Goal: Task Accomplishment & Management: Use online tool/utility

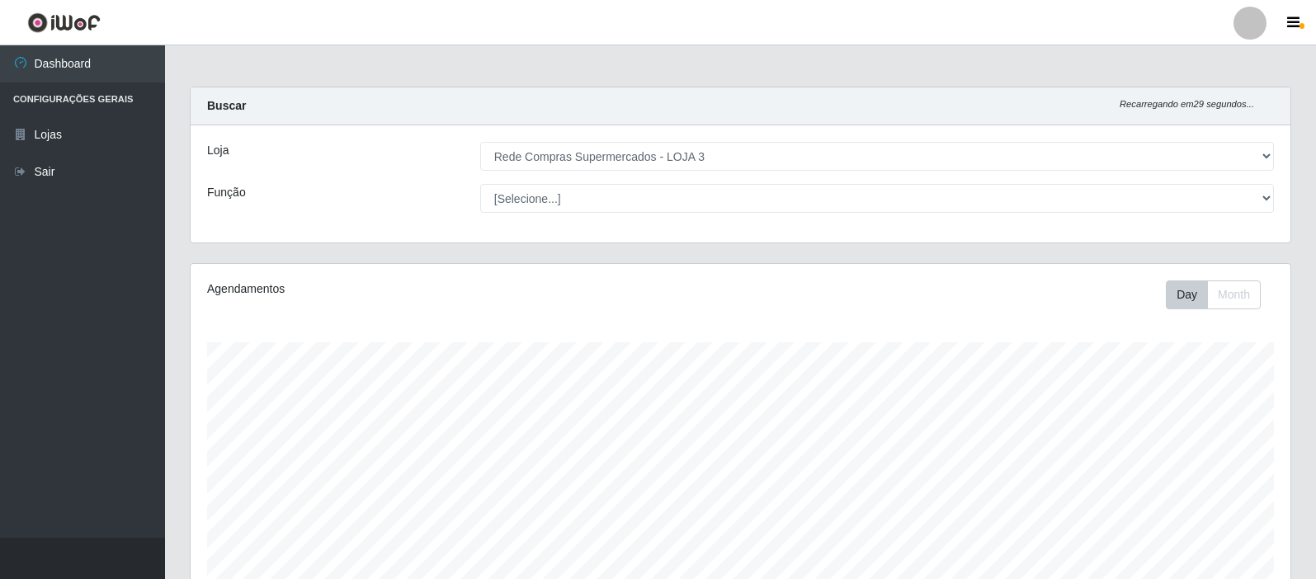
select select "162"
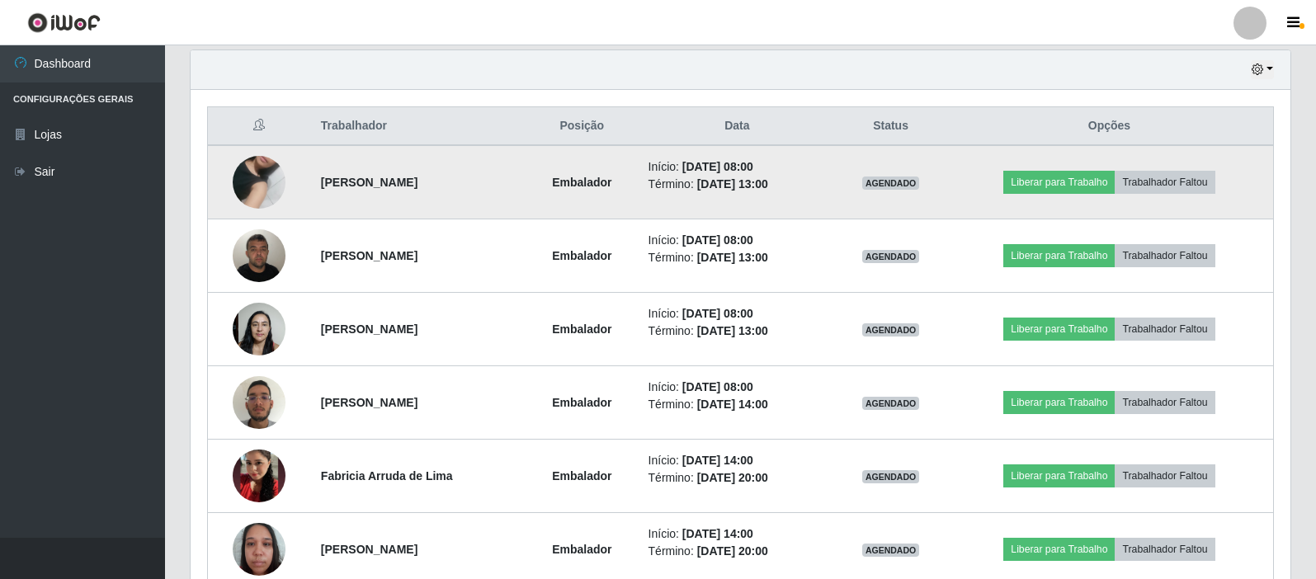
scroll to position [342, 1099]
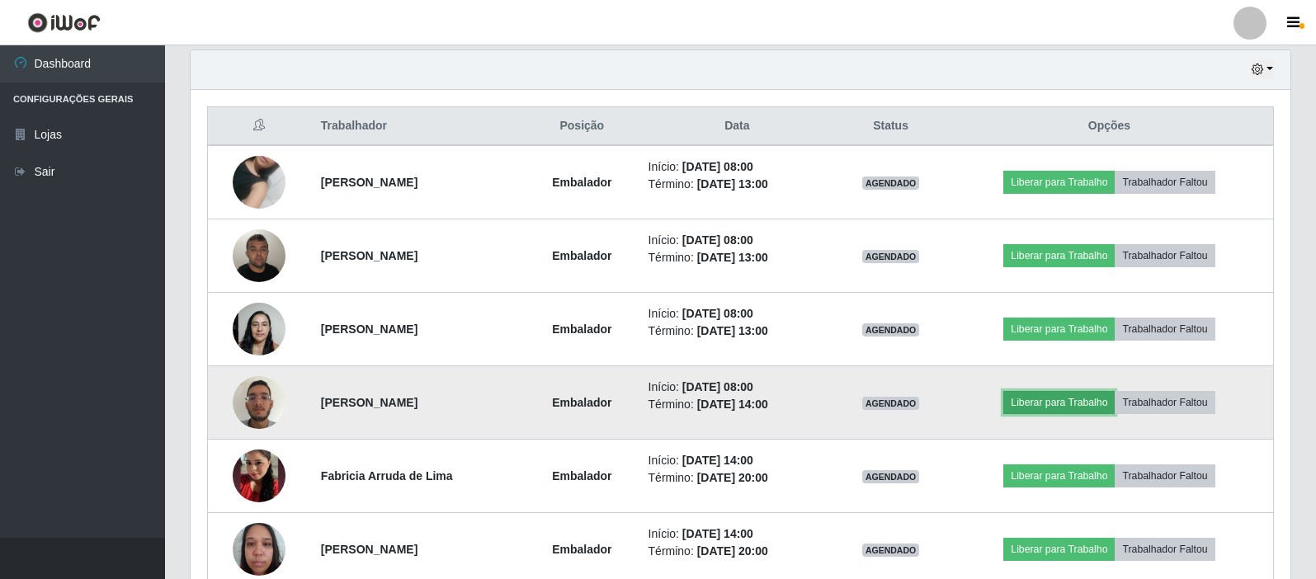
click at [1083, 401] on button "Liberar para Trabalho" at bounding box center [1058, 402] width 111 height 23
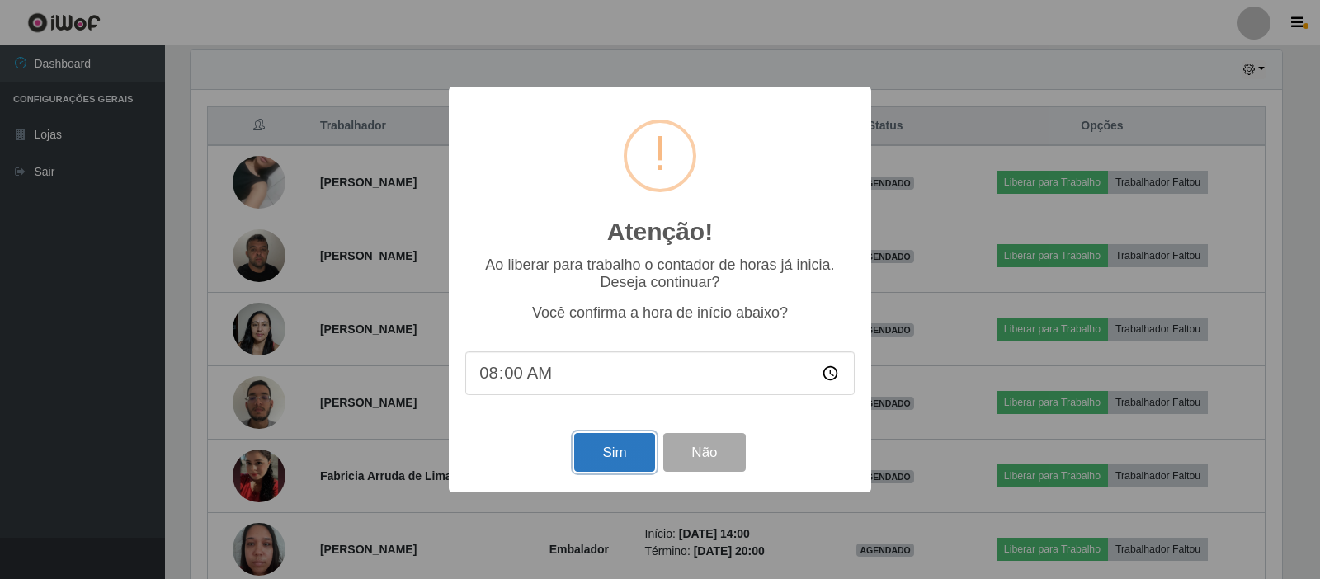
click at [634, 456] on button "Sim" at bounding box center [614, 452] width 80 height 39
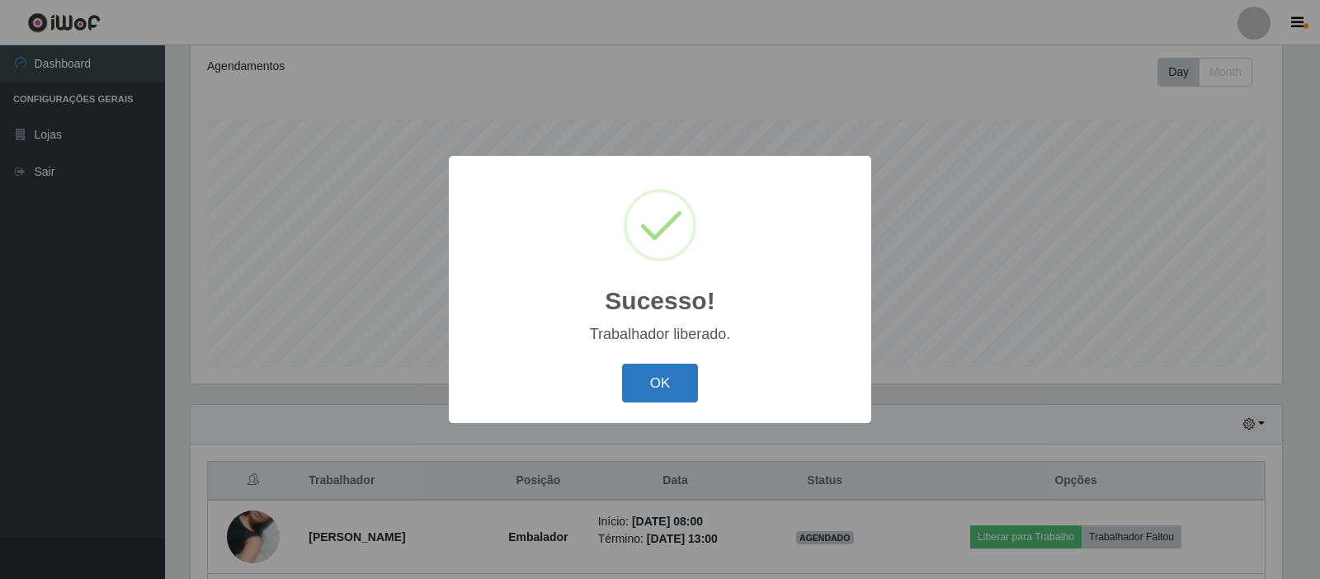
click at [649, 389] on button "OK" at bounding box center [660, 383] width 77 height 39
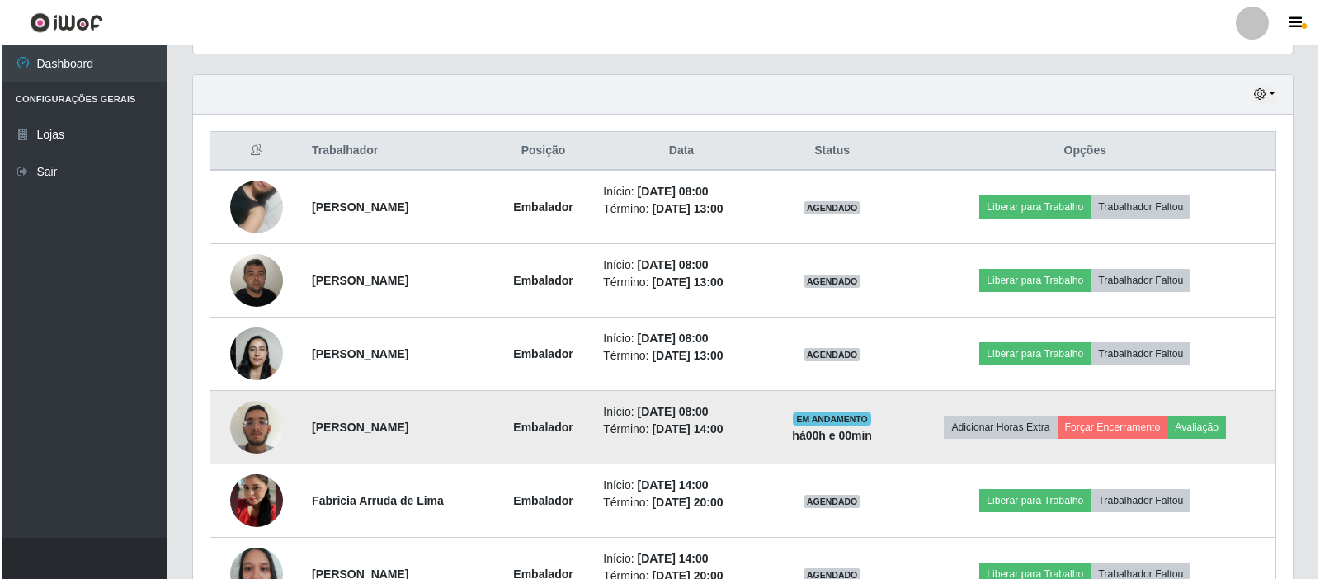
scroll to position [470, 0]
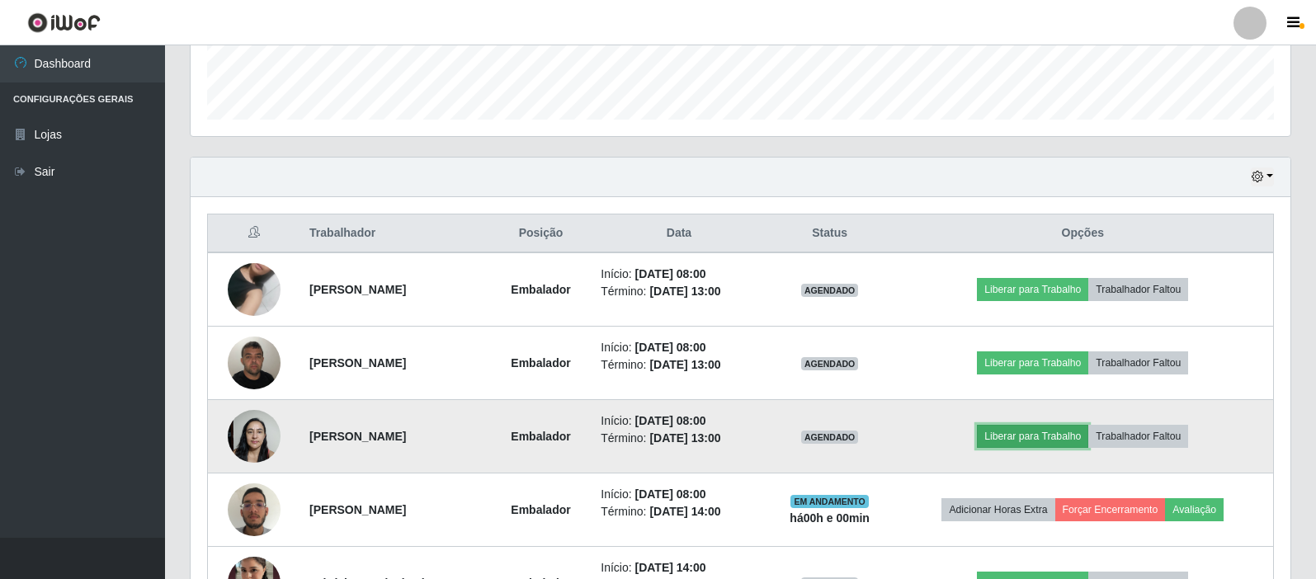
click at [1066, 433] on button "Liberar para Trabalho" at bounding box center [1032, 436] width 111 height 23
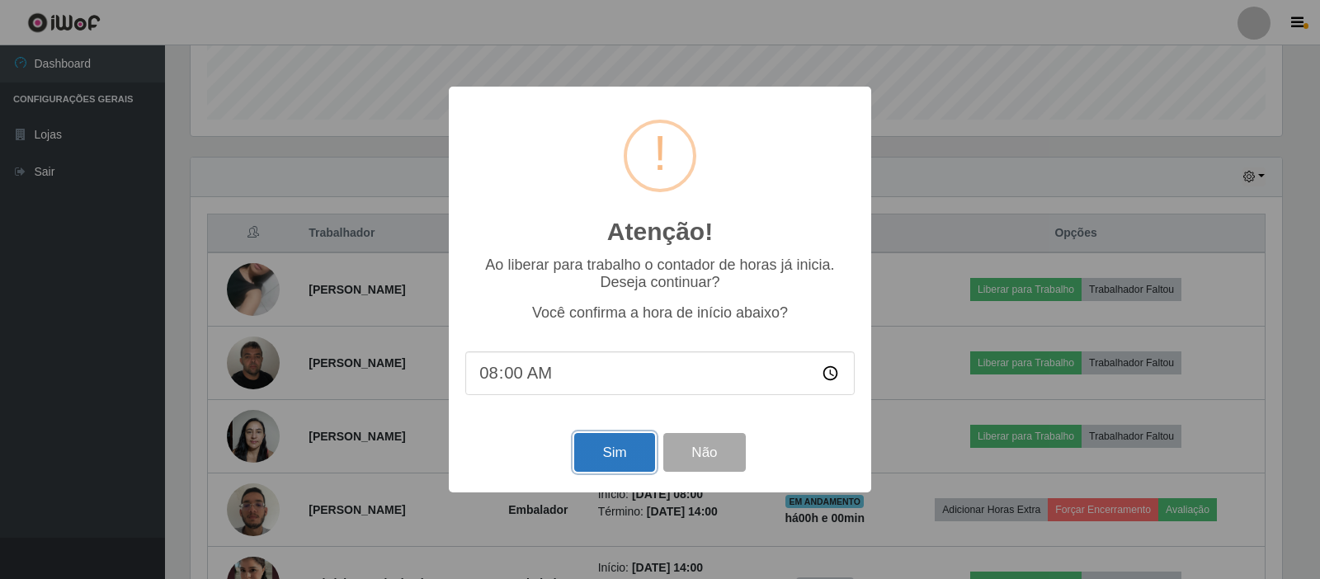
click at [642, 458] on button "Sim" at bounding box center [614, 452] width 80 height 39
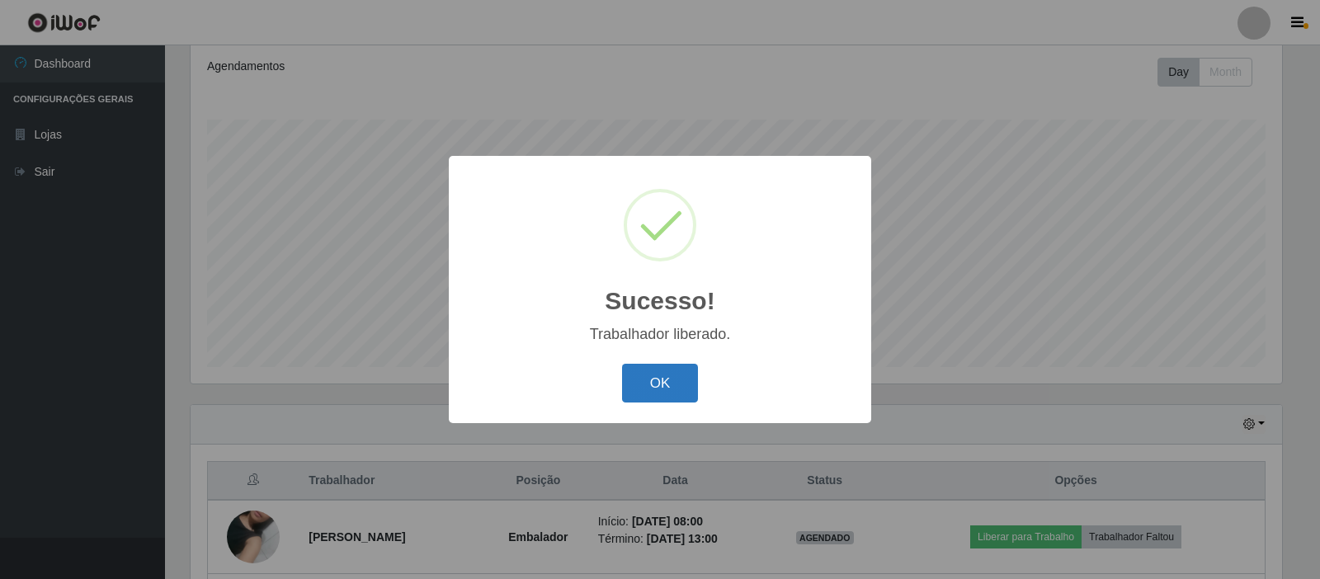
click at [655, 365] on button "OK" at bounding box center [660, 383] width 77 height 39
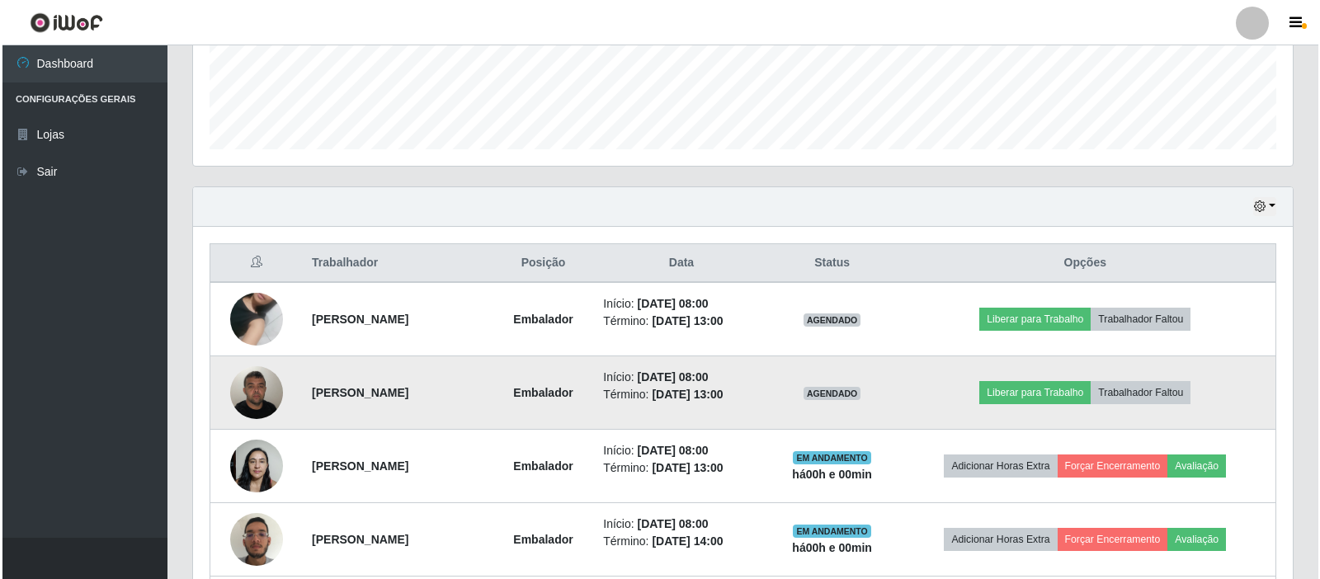
scroll to position [470, 0]
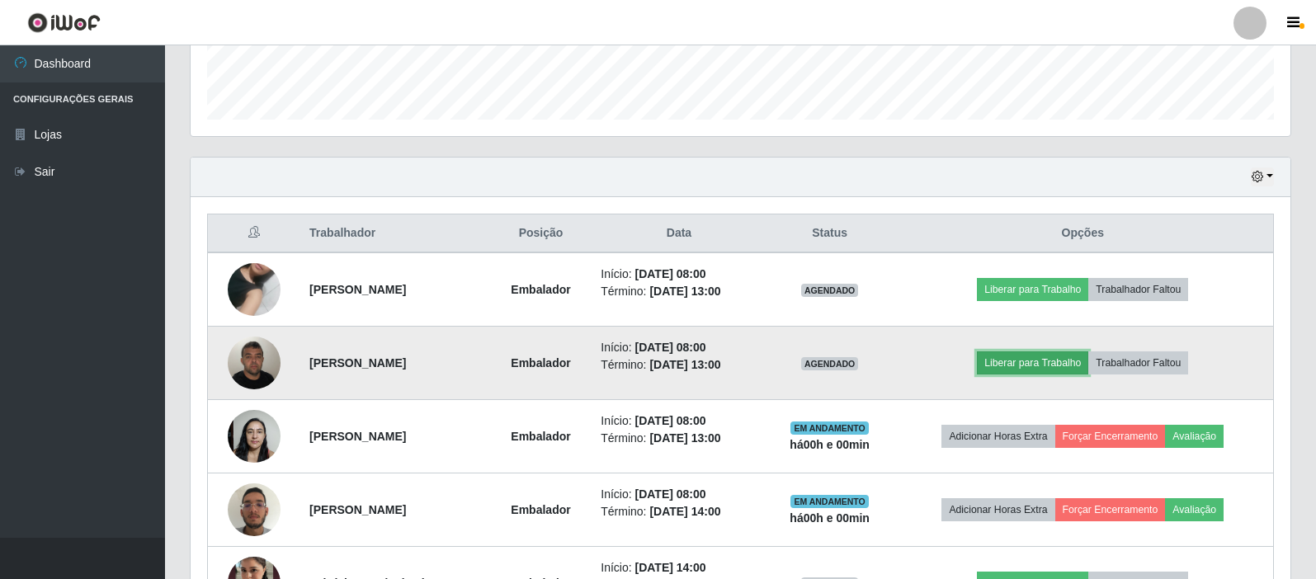
click at [1070, 356] on button "Liberar para Trabalho" at bounding box center [1032, 362] width 111 height 23
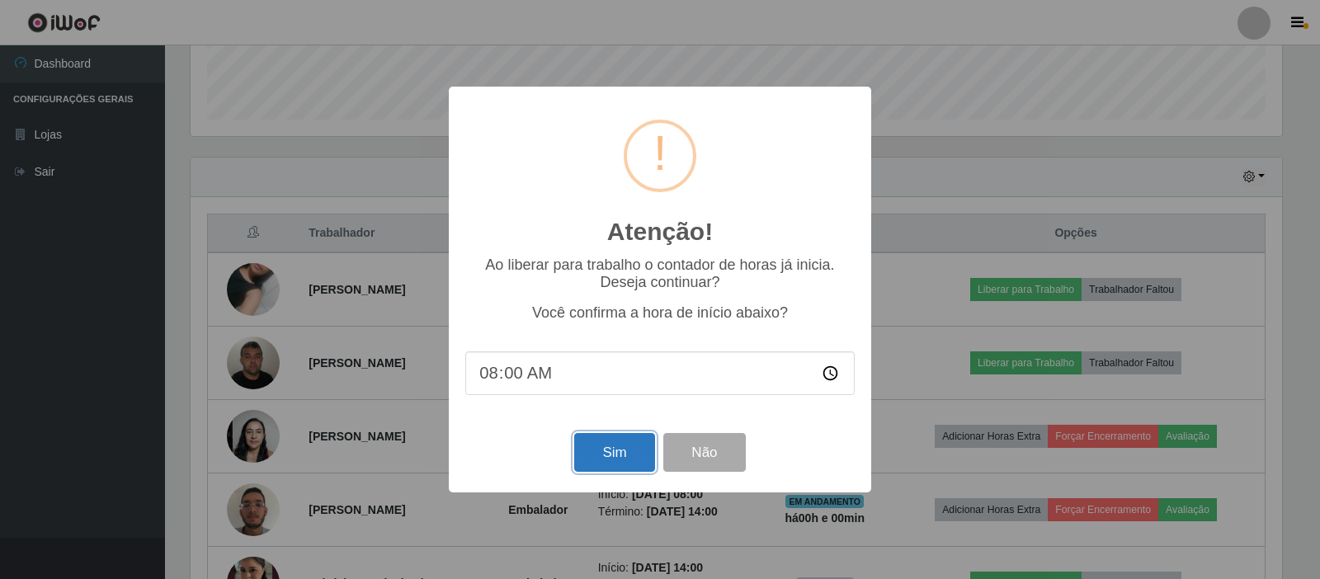
click at [613, 451] on button "Sim" at bounding box center [614, 452] width 80 height 39
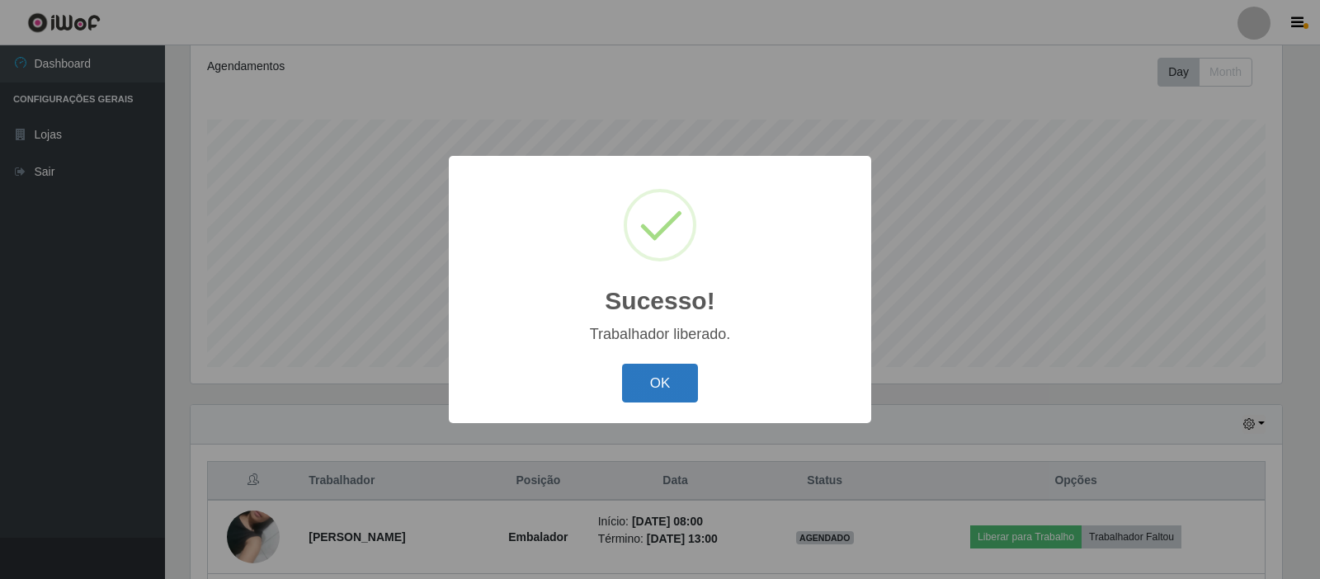
click at [684, 379] on button "OK" at bounding box center [660, 383] width 77 height 39
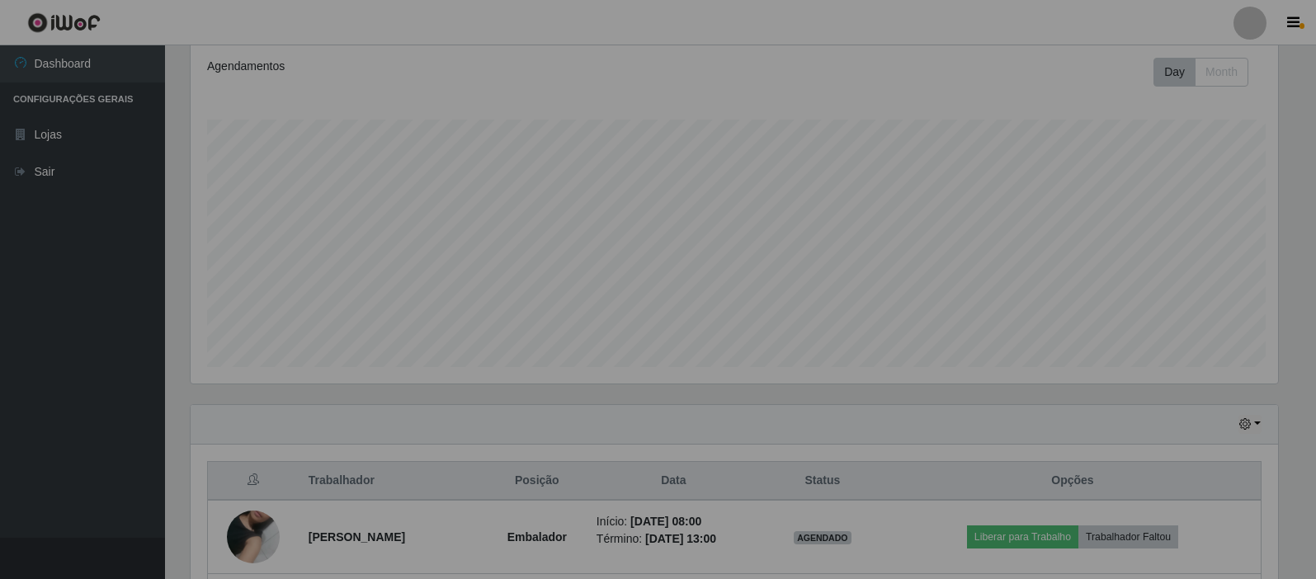
scroll to position [342, 1099]
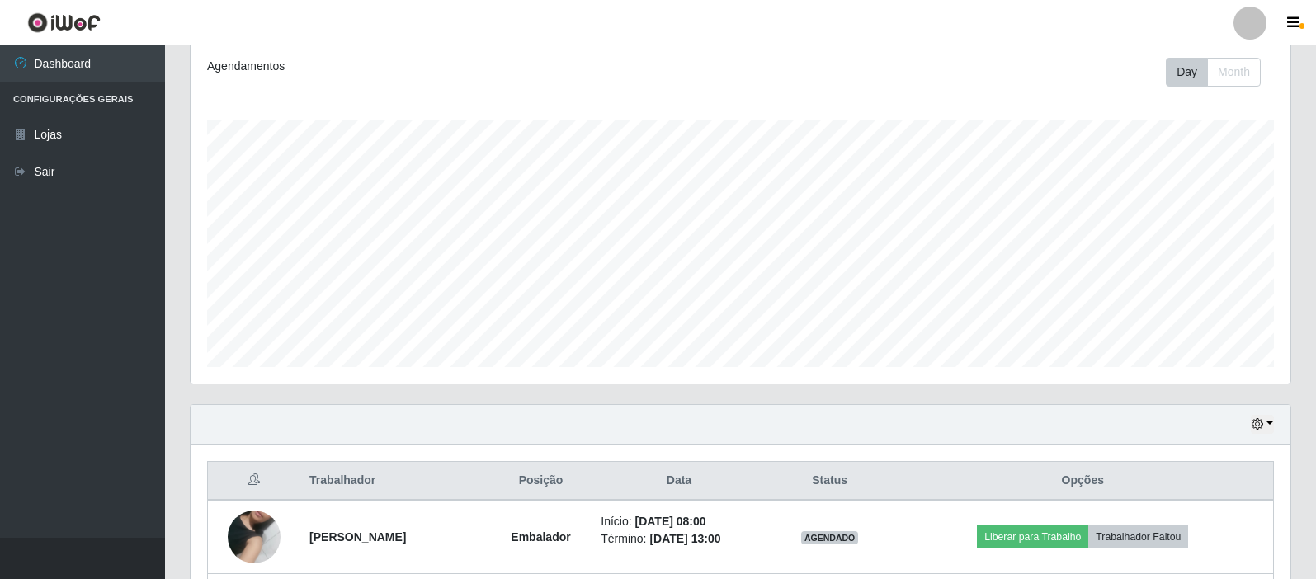
click at [779, 402] on div "Agendamentos Day Month" at bounding box center [740, 222] width 1126 height 364
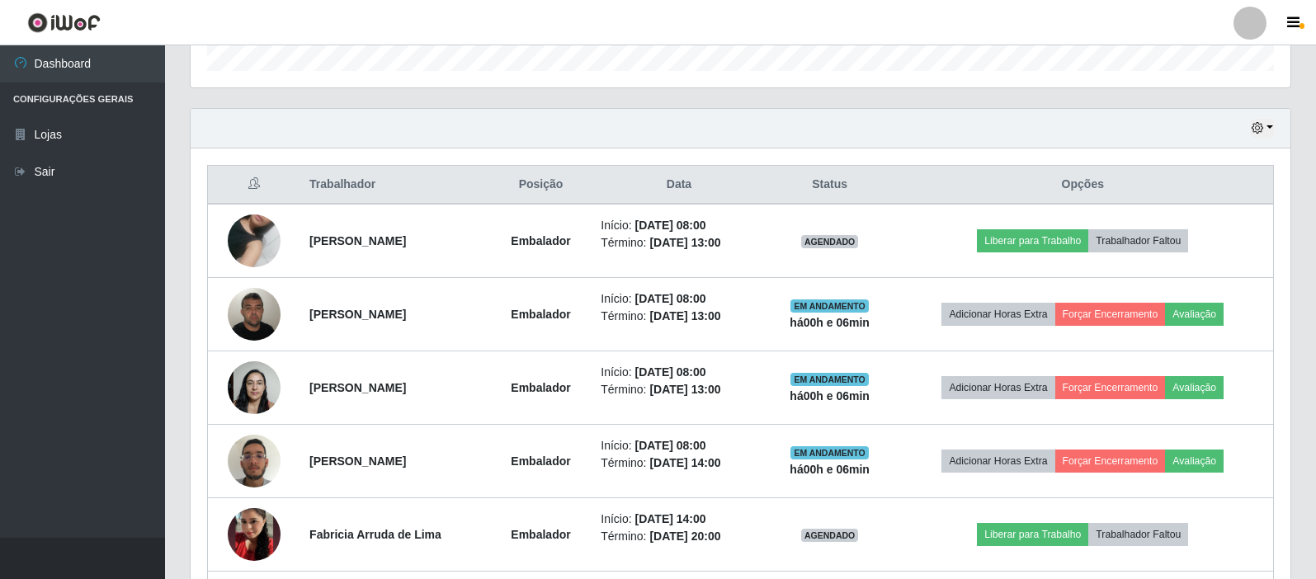
scroll to position [553, 0]
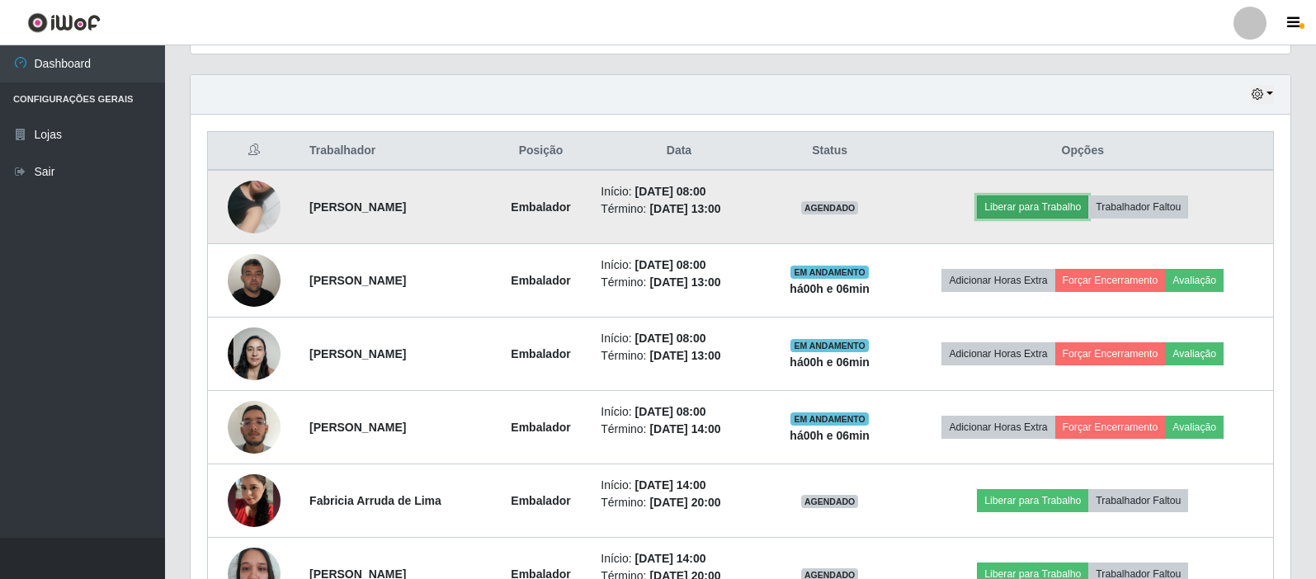
click at [1073, 209] on button "Liberar para Trabalho" at bounding box center [1032, 206] width 111 height 23
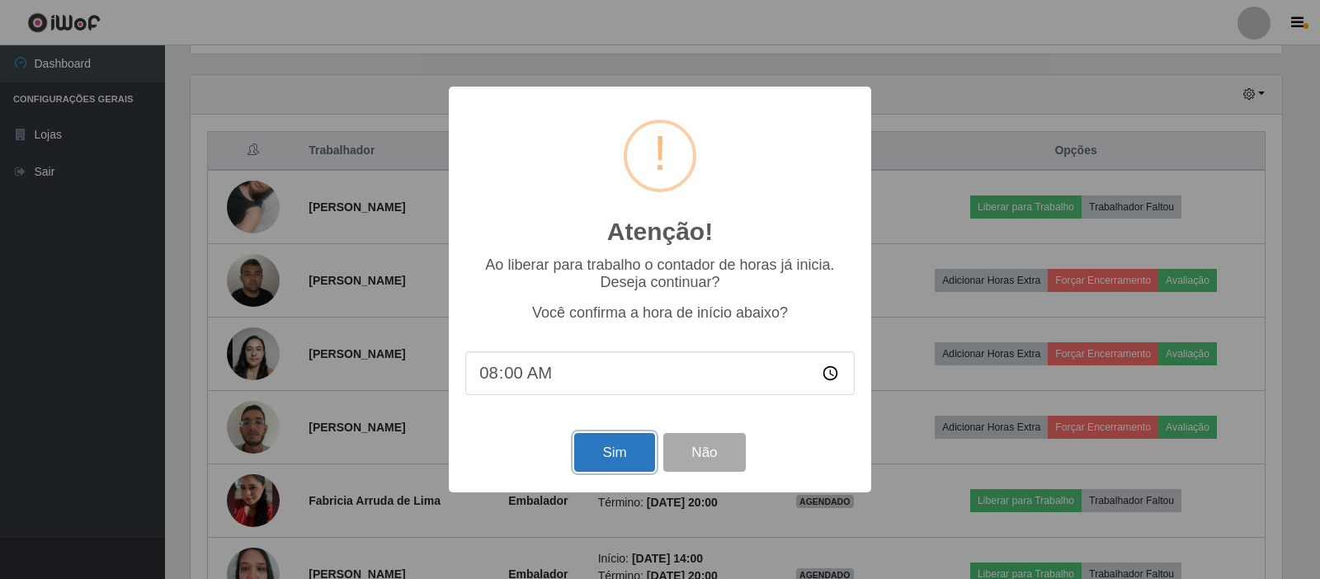
click at [615, 455] on button "Sim" at bounding box center [614, 452] width 80 height 39
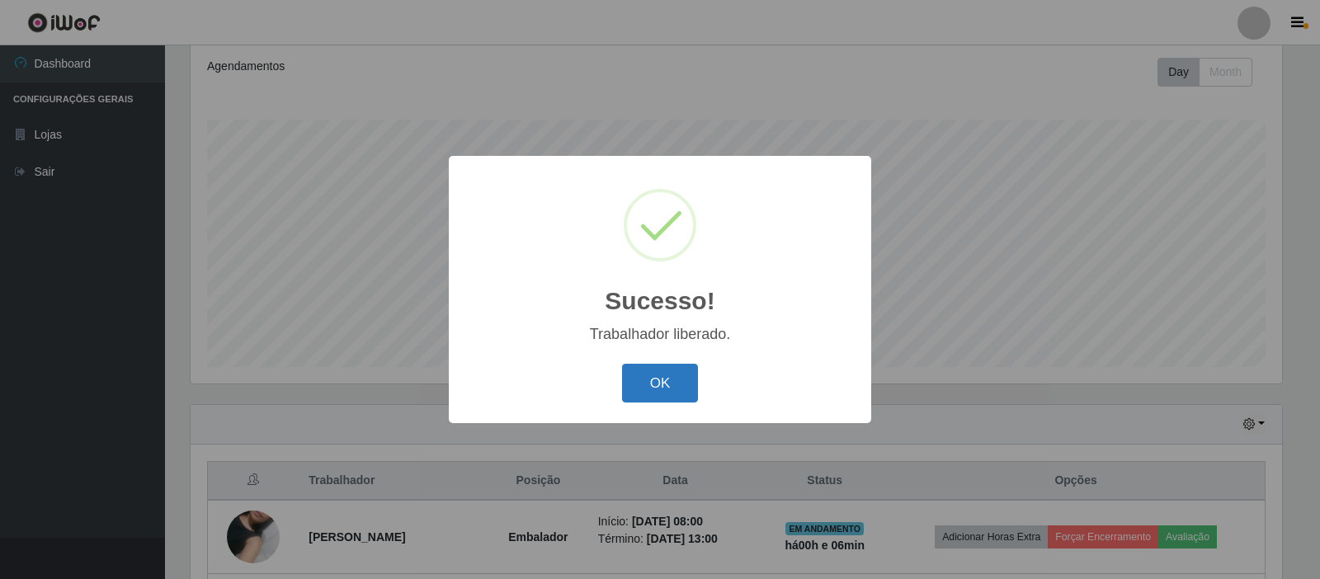
click at [663, 389] on button "OK" at bounding box center [660, 383] width 77 height 39
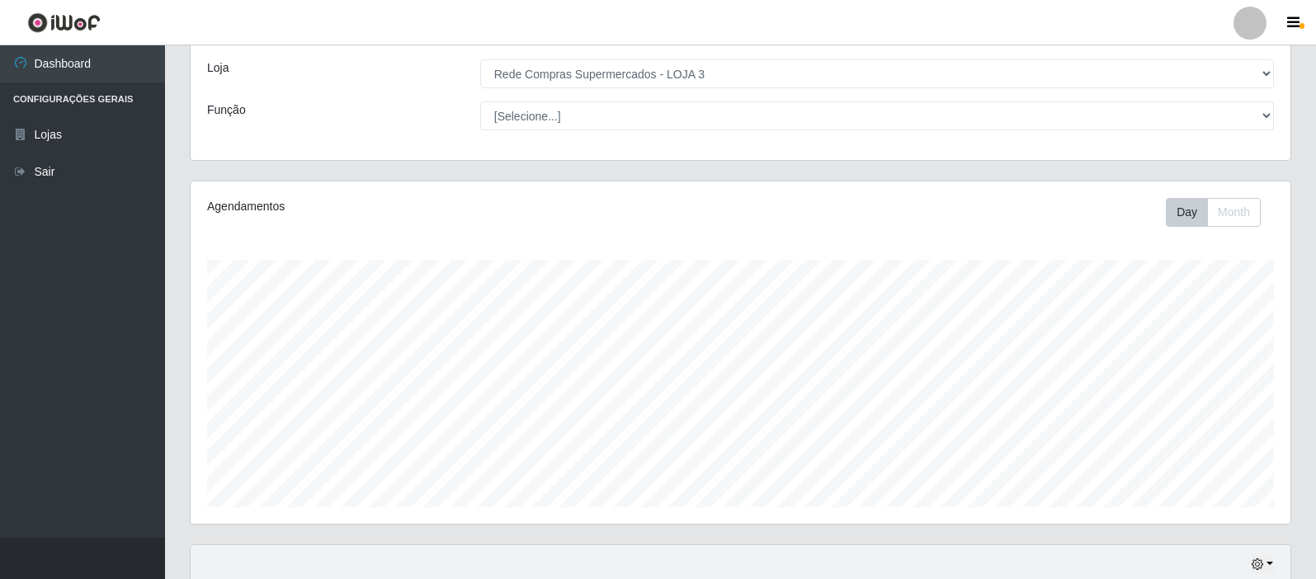
scroll to position [0, 0]
